Goal: Information Seeking & Learning: Learn about a topic

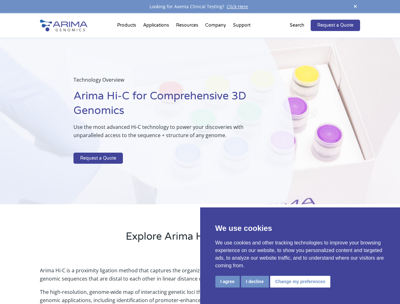
click at [200, 152] on p at bounding box center [168, 149] width 189 height 8
click at [228, 282] on button "I agree" at bounding box center [228, 282] width 24 height 12
click at [255, 282] on p "Arima Hi-C is a proximity ligation method that captures the organizational stru…" at bounding box center [200, 278] width 320 height 22
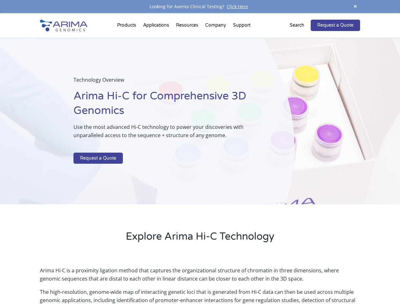
click at [299, 282] on p "Arima Hi-C is a proximity ligation method that captures the organizational stru…" at bounding box center [200, 278] width 320 height 22
click at [356, 7] on span at bounding box center [356, 7] width 10 height 9
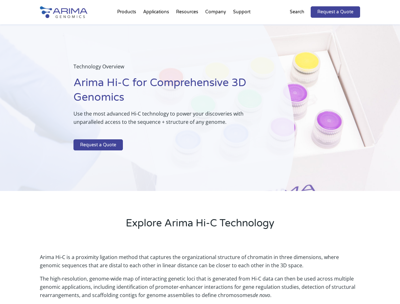
click at [200, 159] on div "Technology Overview Arima Hi-C for Comprehensive 3D Genomics Use the most advan…" at bounding box center [147, 107] width 295 height 167
click at [128, 27] on div "Technology Overview Arima Hi-C for Comprehensive 3D Genomics Use the most advan…" at bounding box center [147, 107] width 295 height 167
click at [188, 27] on div "Technology Overview Arima Hi-C for Comprehensive 3D Genomics Use the most advan…" at bounding box center [147, 107] width 295 height 167
click at [216, 27] on div "Technology Overview Arima Hi-C for Comprehensive 3D Genomics Use the most advan…" at bounding box center [147, 107] width 295 height 167
click at [242, 27] on div "Technology Overview Arima Hi-C for Comprehensive 3D Genomics Use the most advan…" at bounding box center [147, 107] width 295 height 167
